Goal: Navigation & Orientation: Find specific page/section

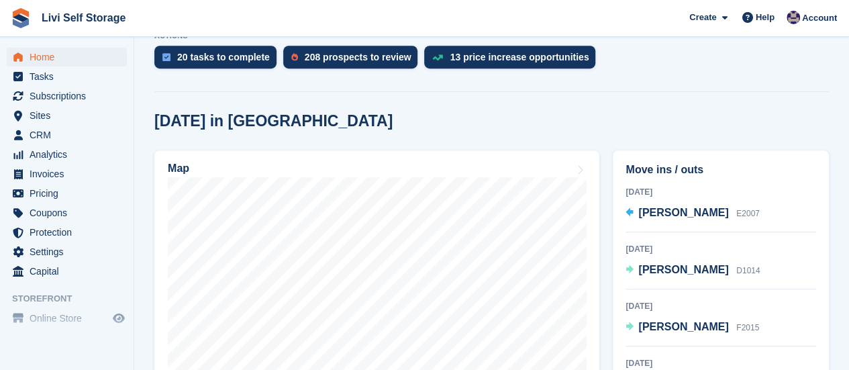
scroll to position [335, 0]
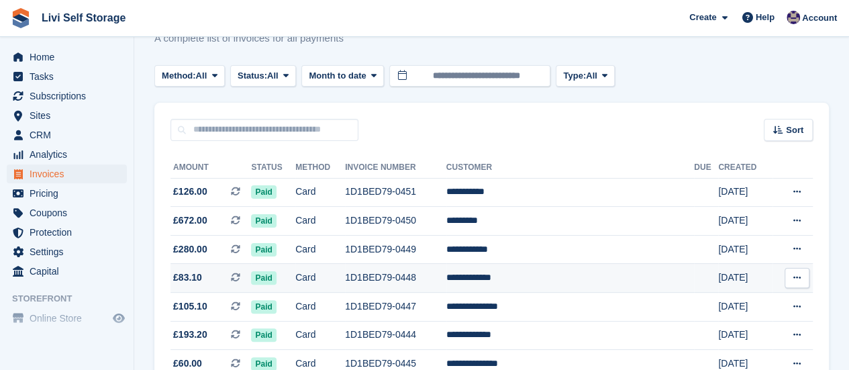
scroll to position [28, 0]
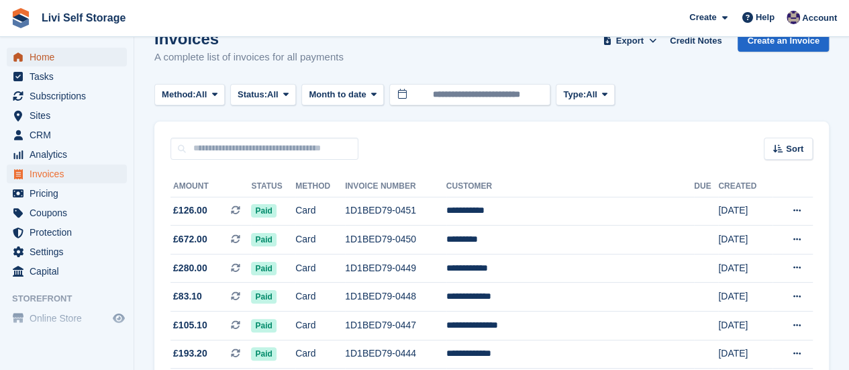
click at [27, 57] on link "Home" at bounding box center [67, 57] width 120 height 19
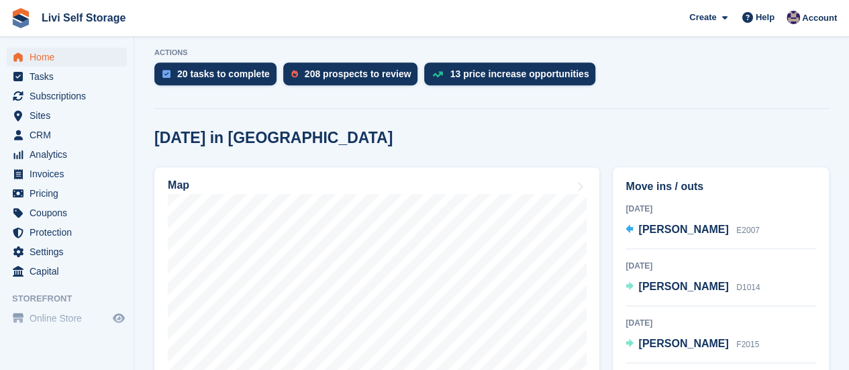
scroll to position [268, 0]
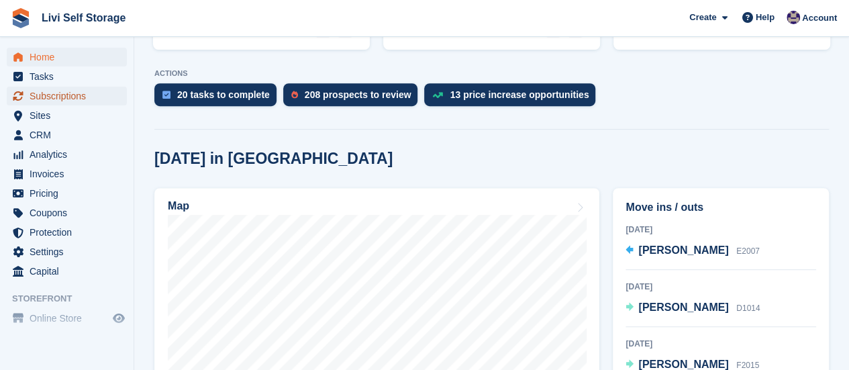
click at [56, 99] on span "Subscriptions" at bounding box center [70, 96] width 81 height 19
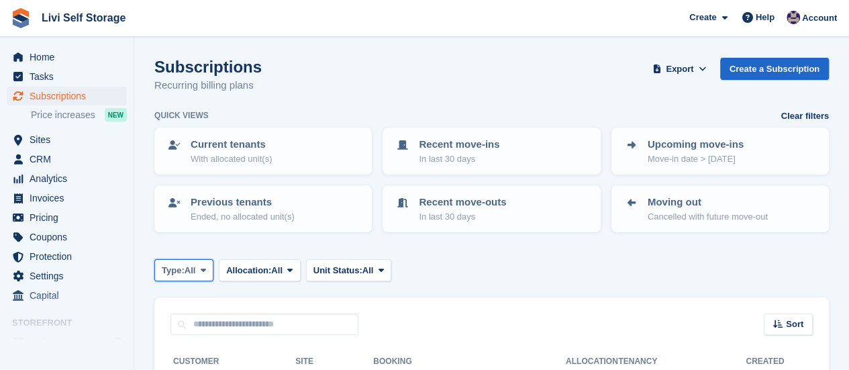
click at [204, 268] on icon at bounding box center [203, 270] width 5 height 9
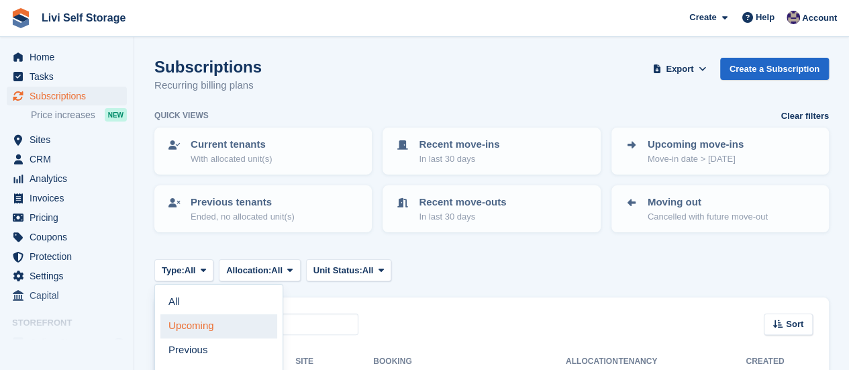
click at [195, 325] on link "Upcoming" at bounding box center [218, 326] width 117 height 24
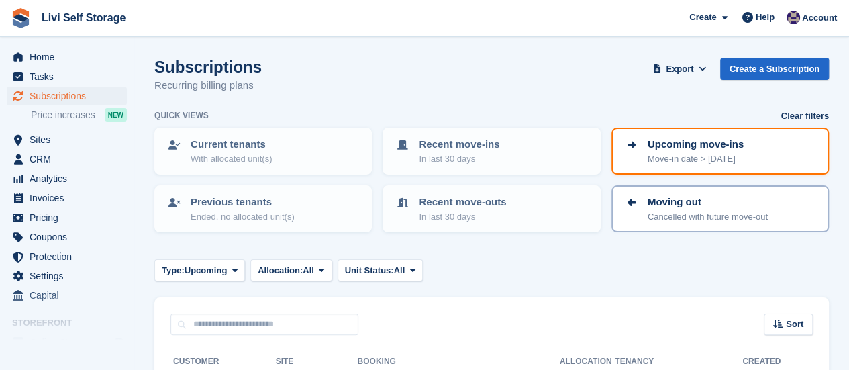
click at [660, 210] on p "Cancelled with future move-out" at bounding box center [707, 216] width 120 height 13
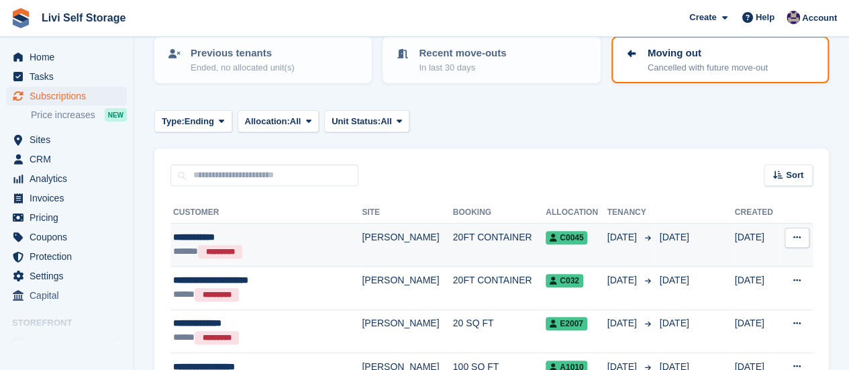
scroll to position [82, 0]
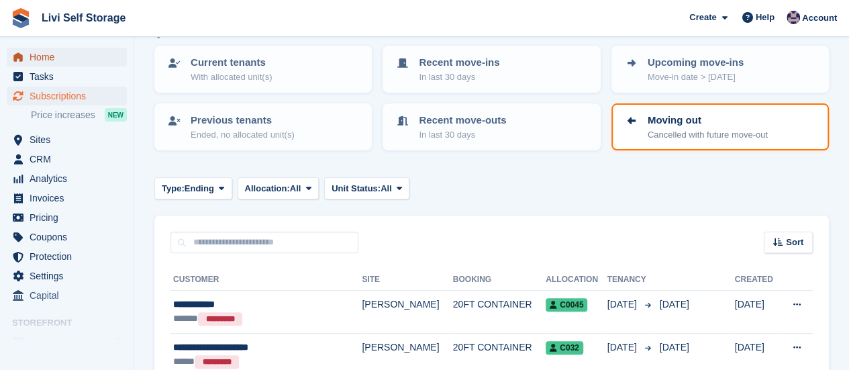
click at [50, 62] on span "Home" at bounding box center [70, 57] width 81 height 19
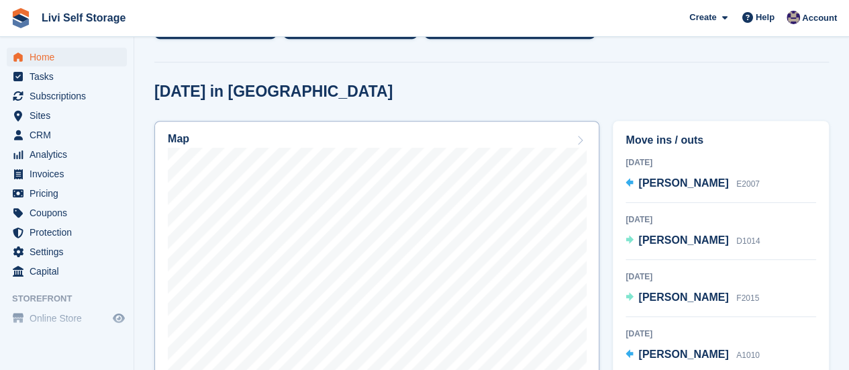
scroll to position [403, 0]
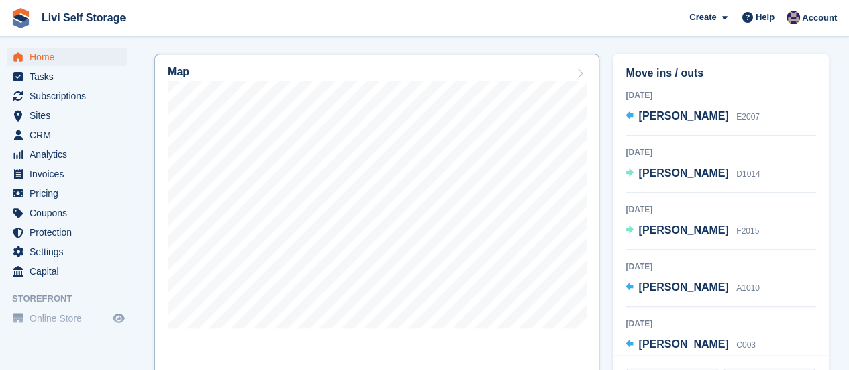
click at [581, 68] on icon at bounding box center [578, 73] width 13 height 11
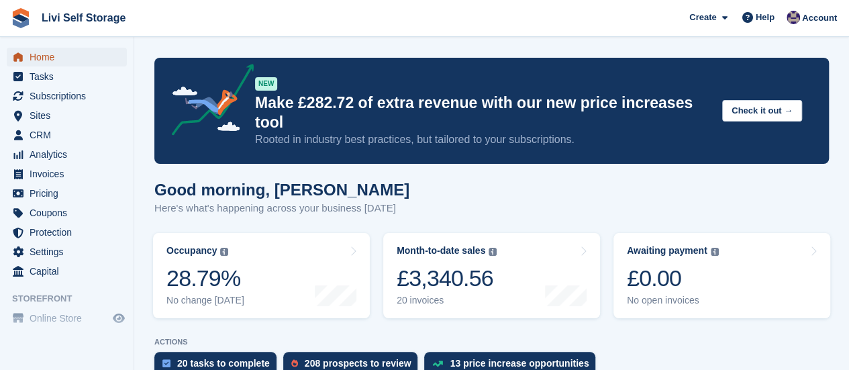
click at [42, 57] on span "Home" at bounding box center [70, 57] width 81 height 19
click at [407, 295] on div "20 invoices" at bounding box center [446, 300] width 100 height 11
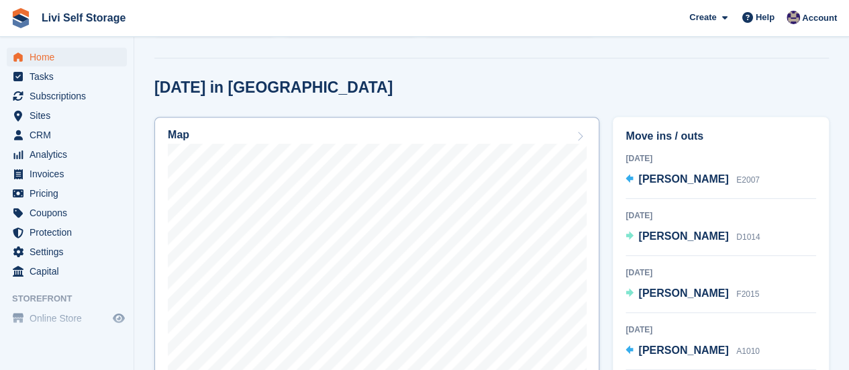
scroll to position [335, 0]
